Goal: Download file/media

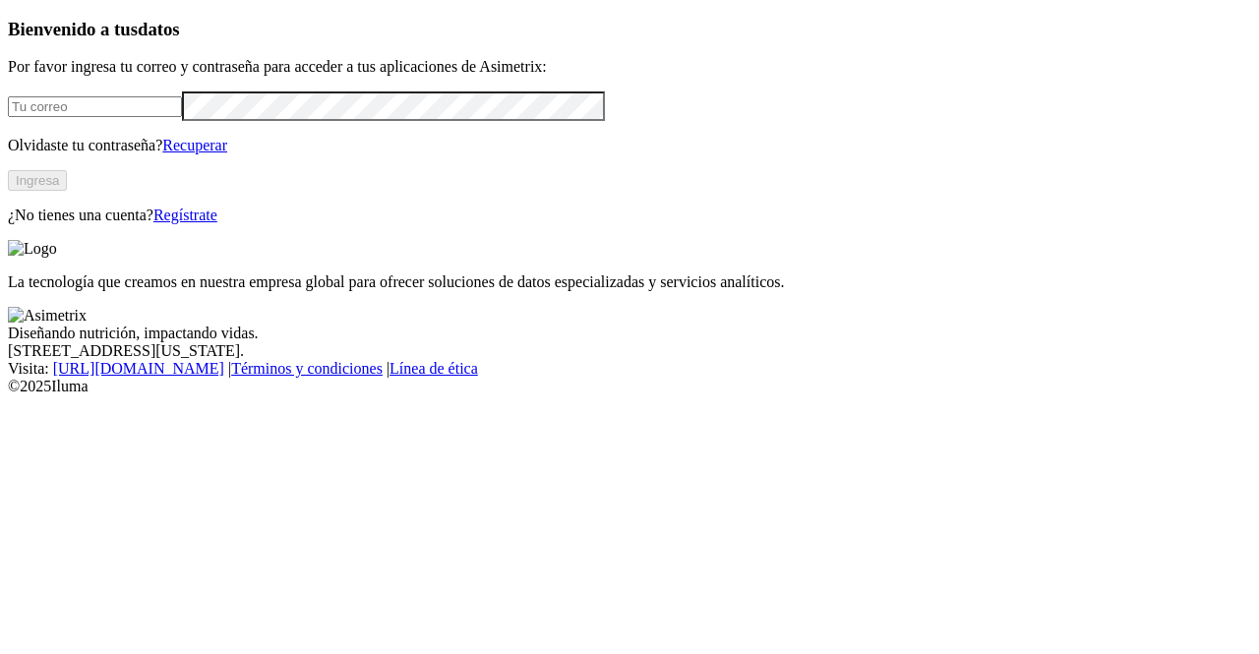
click at [347, 120] on div at bounding box center [629, 105] width 1243 height 29
click at [182, 117] on input "email" at bounding box center [95, 106] width 174 height 21
type input "[EMAIL_ADDRESS][PERSON_NAME][DOMAIN_NAME]"
click at [67, 191] on button "Ingresa" at bounding box center [37, 180] width 59 height 21
